Goal: Task Accomplishment & Management: Use online tool/utility

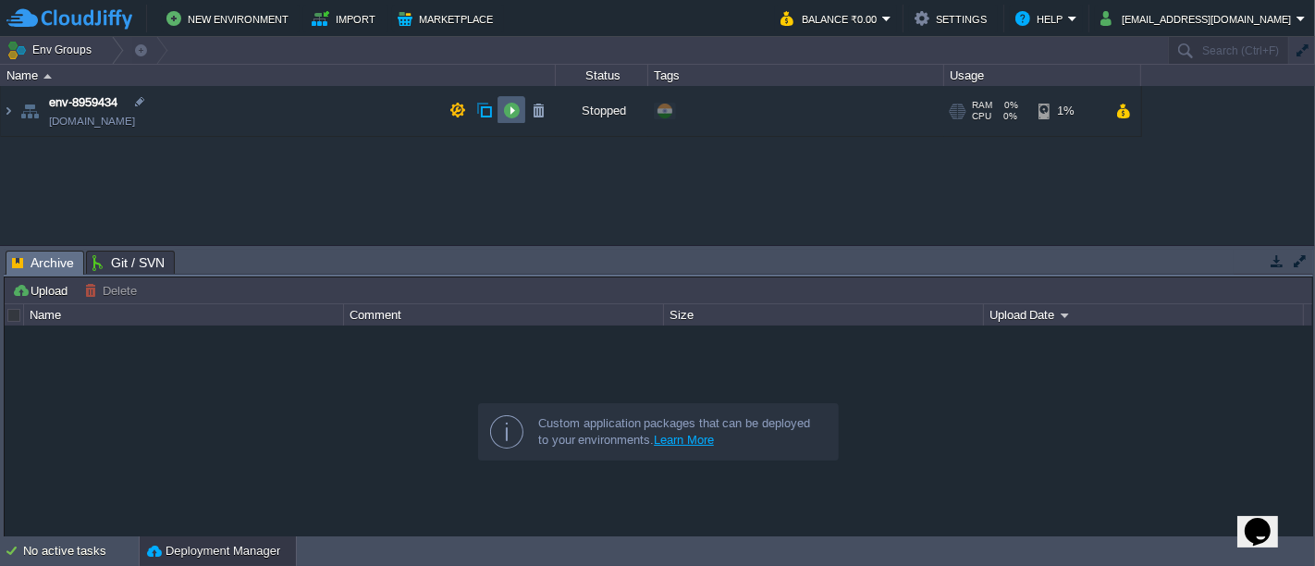
click at [516, 115] on button "button" at bounding box center [511, 110] width 17 height 17
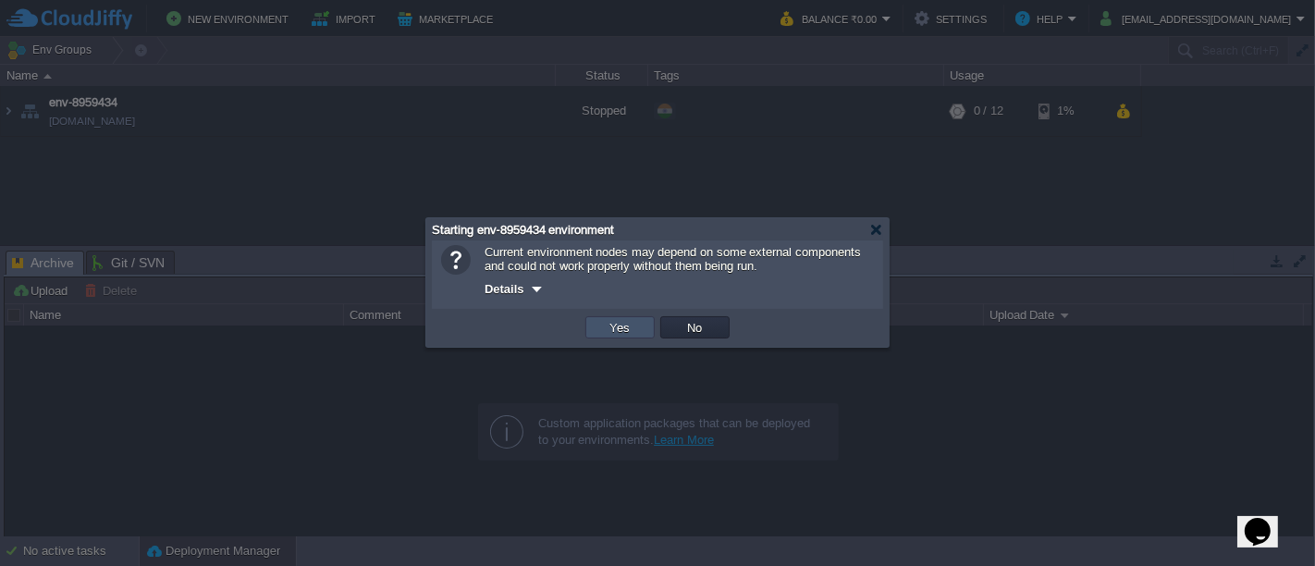
click at [608, 331] on button "Yes" at bounding box center [620, 327] width 31 height 17
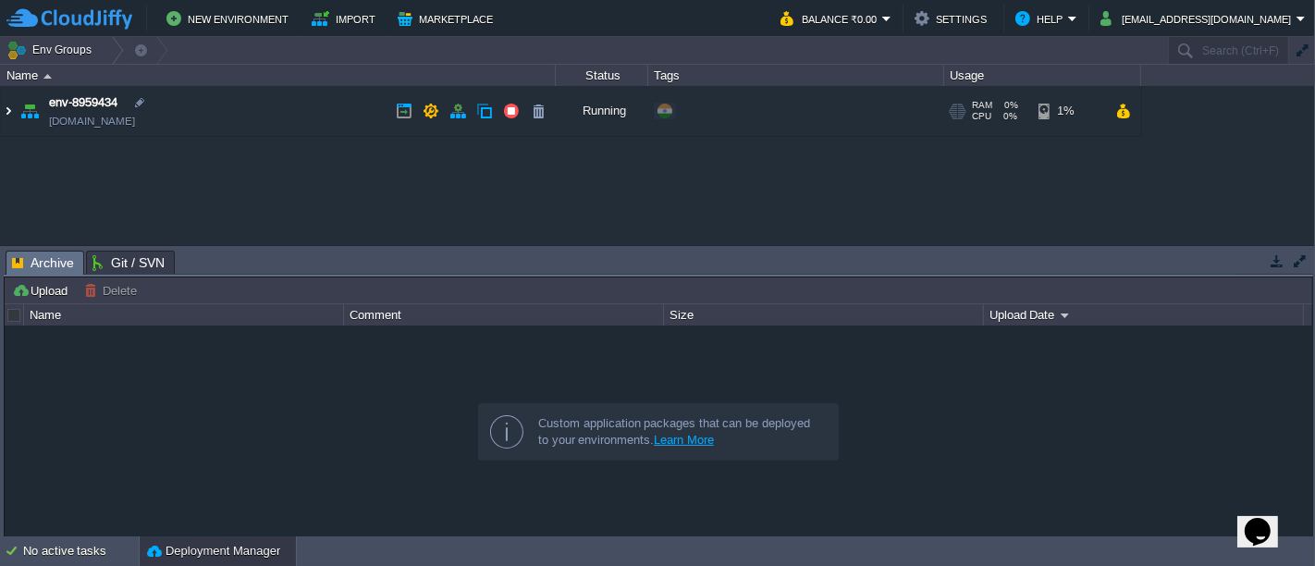
click at [8, 106] on img at bounding box center [8, 111] width 15 height 50
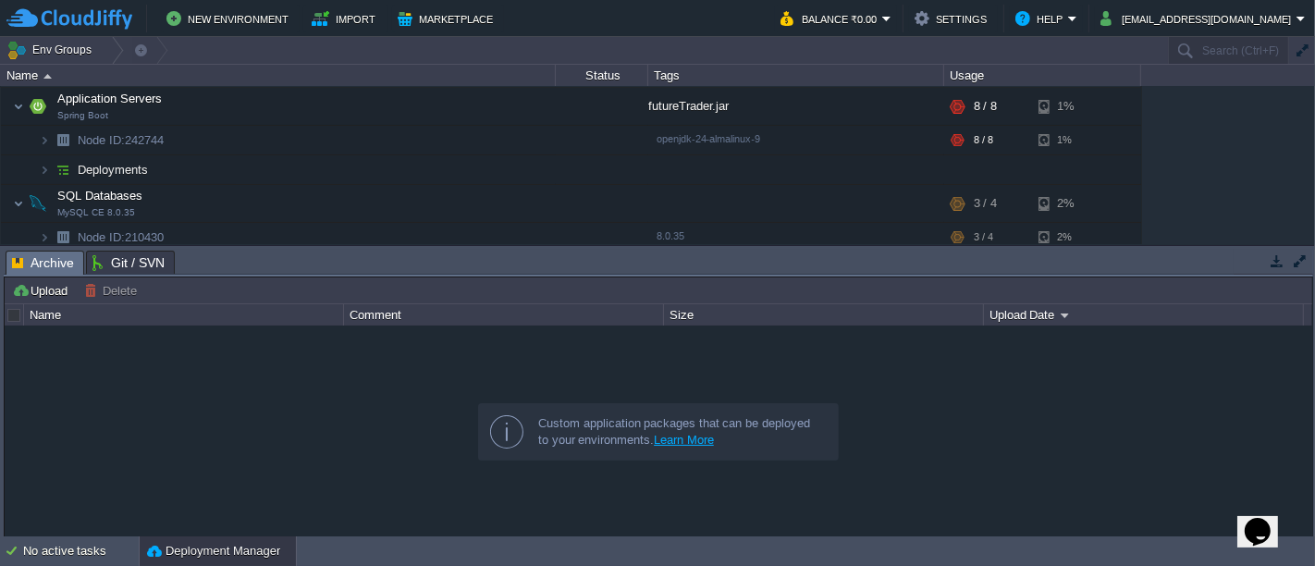
scroll to position [55, 0]
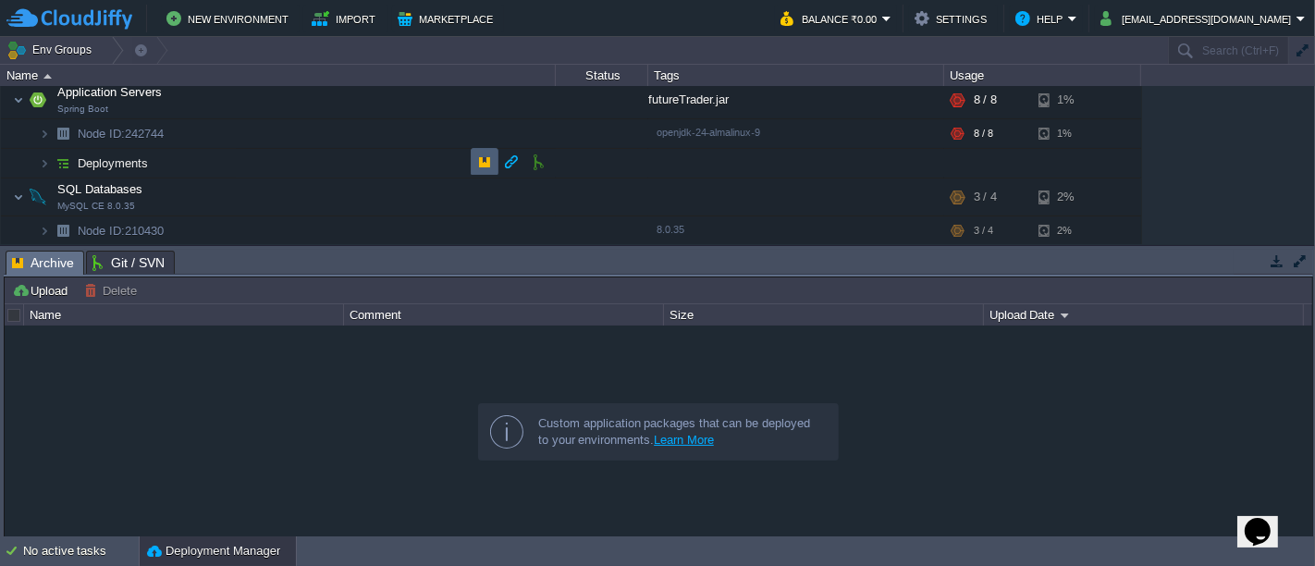
click at [481, 165] on button "button" at bounding box center [484, 162] width 17 height 17
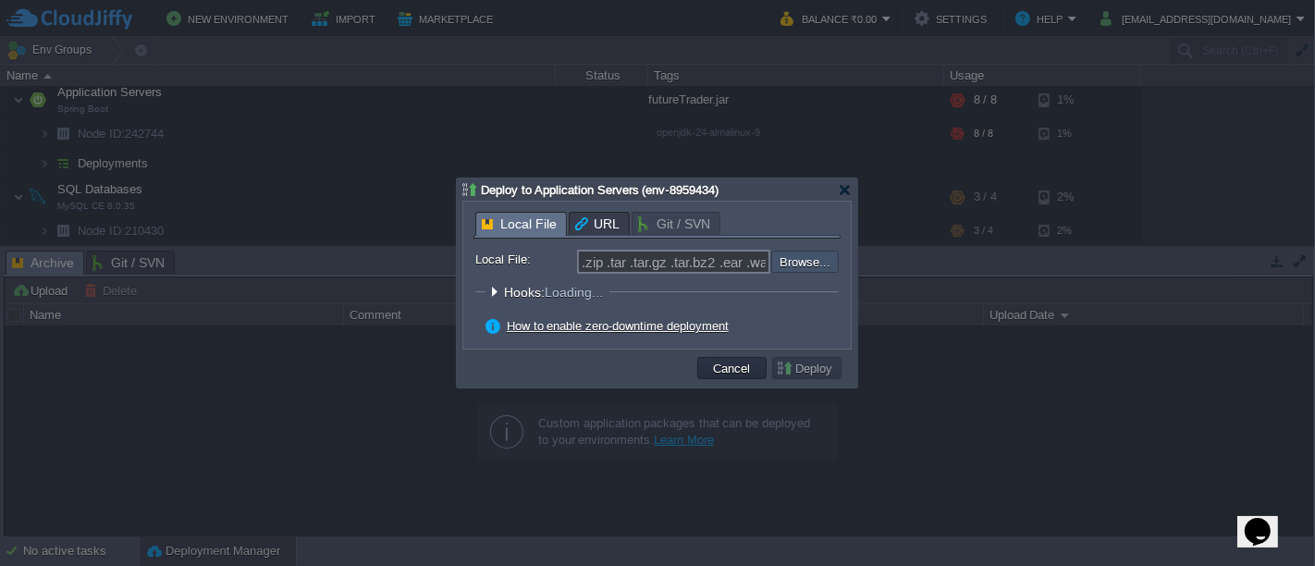
click at [806, 263] on input "file" at bounding box center [722, 261] width 234 height 21
type input "C:\fakepath\futureTrader.jar"
type input "futureTrader.jar"
click at [800, 370] on button "Deploy" at bounding box center [807, 368] width 62 height 17
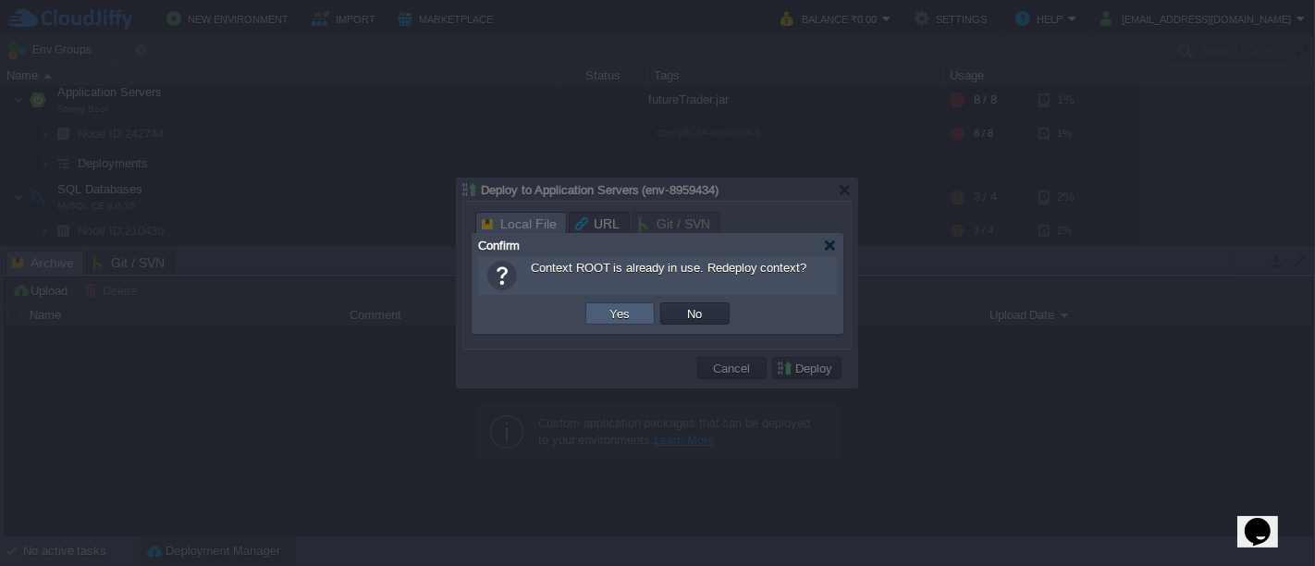
click at [619, 312] on button "Yes" at bounding box center [620, 313] width 31 height 17
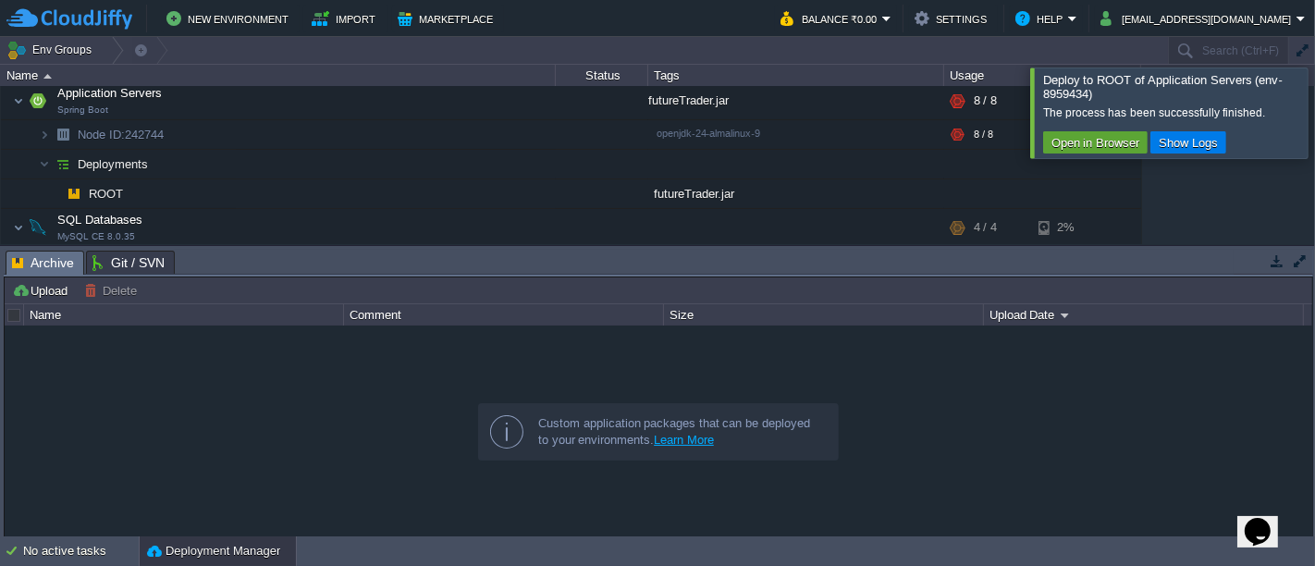
scroll to position [54, 0]
click at [414, 99] on button "button" at bounding box center [421, 101] width 17 height 17
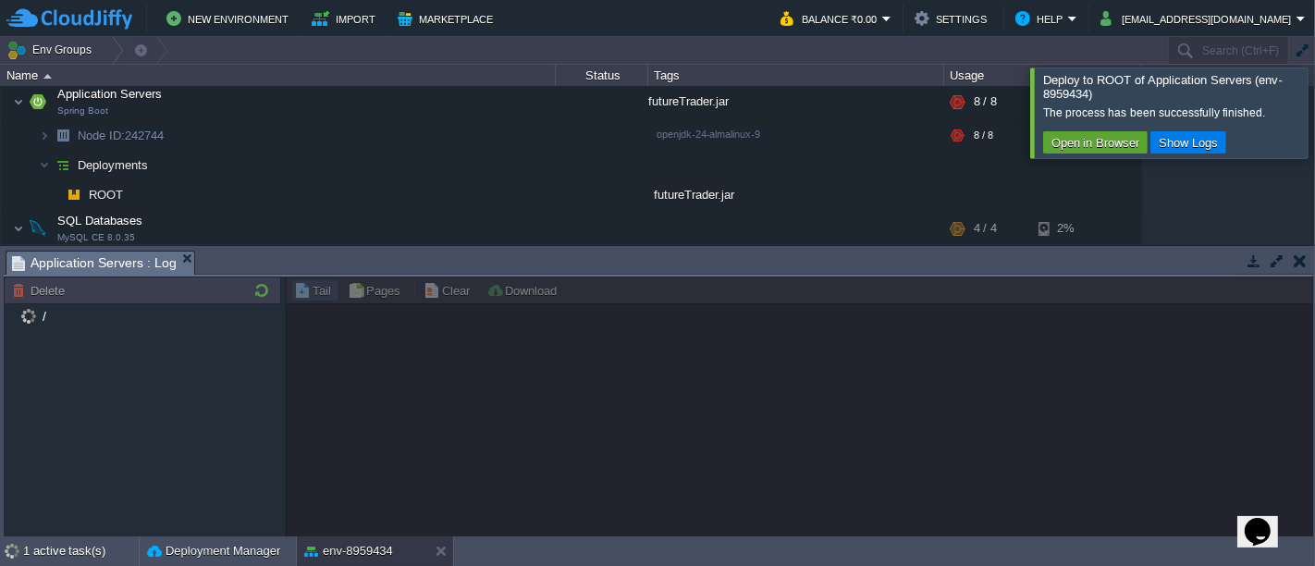
click at [1314, 117] on div at bounding box center [1337, 113] width 0 height 90
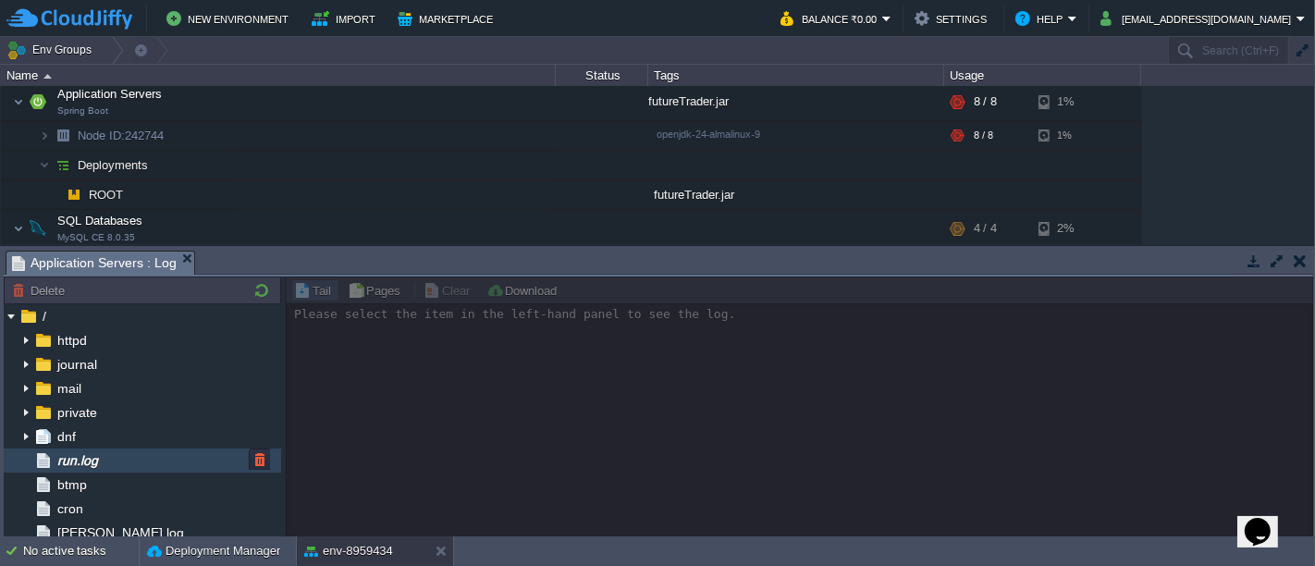
click at [145, 459] on div "run.log" at bounding box center [142, 461] width 277 height 24
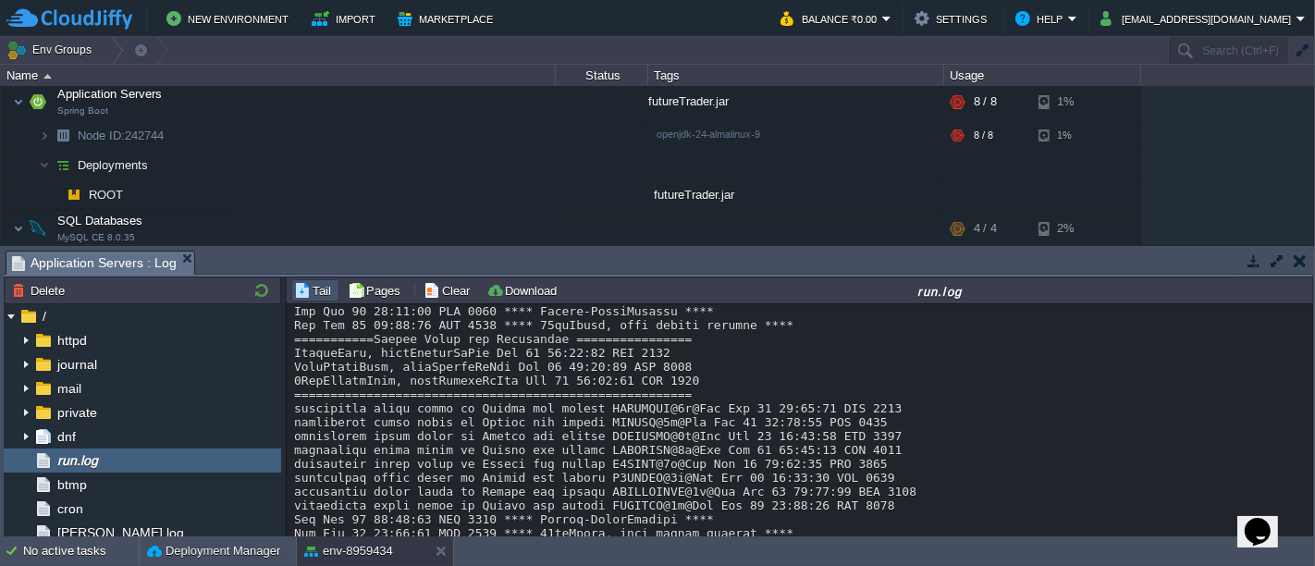
scroll to position [20033, 0]
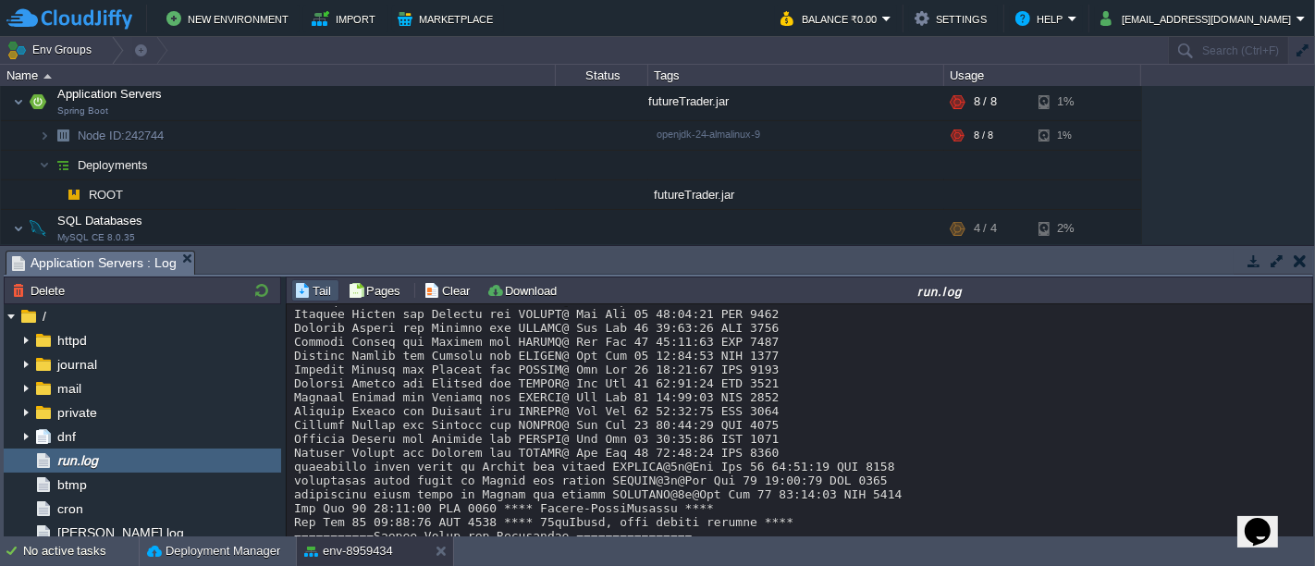
click at [1299, 262] on button "button" at bounding box center [1300, 260] width 13 height 17
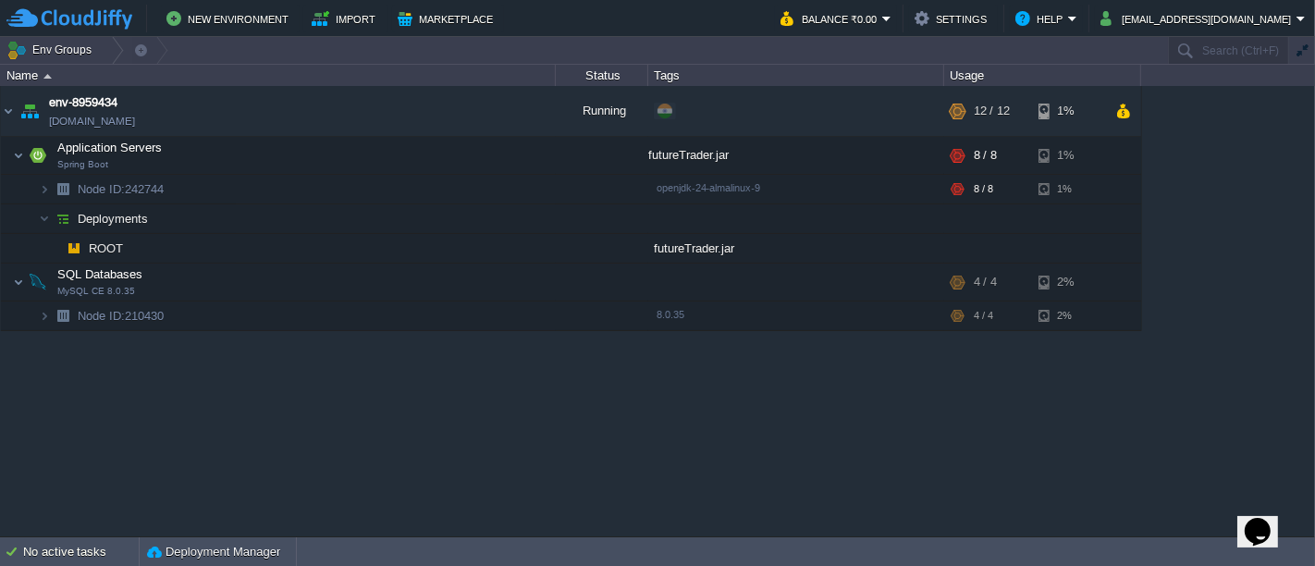
scroll to position [0, 0]
